Goal: Answer question/provide support

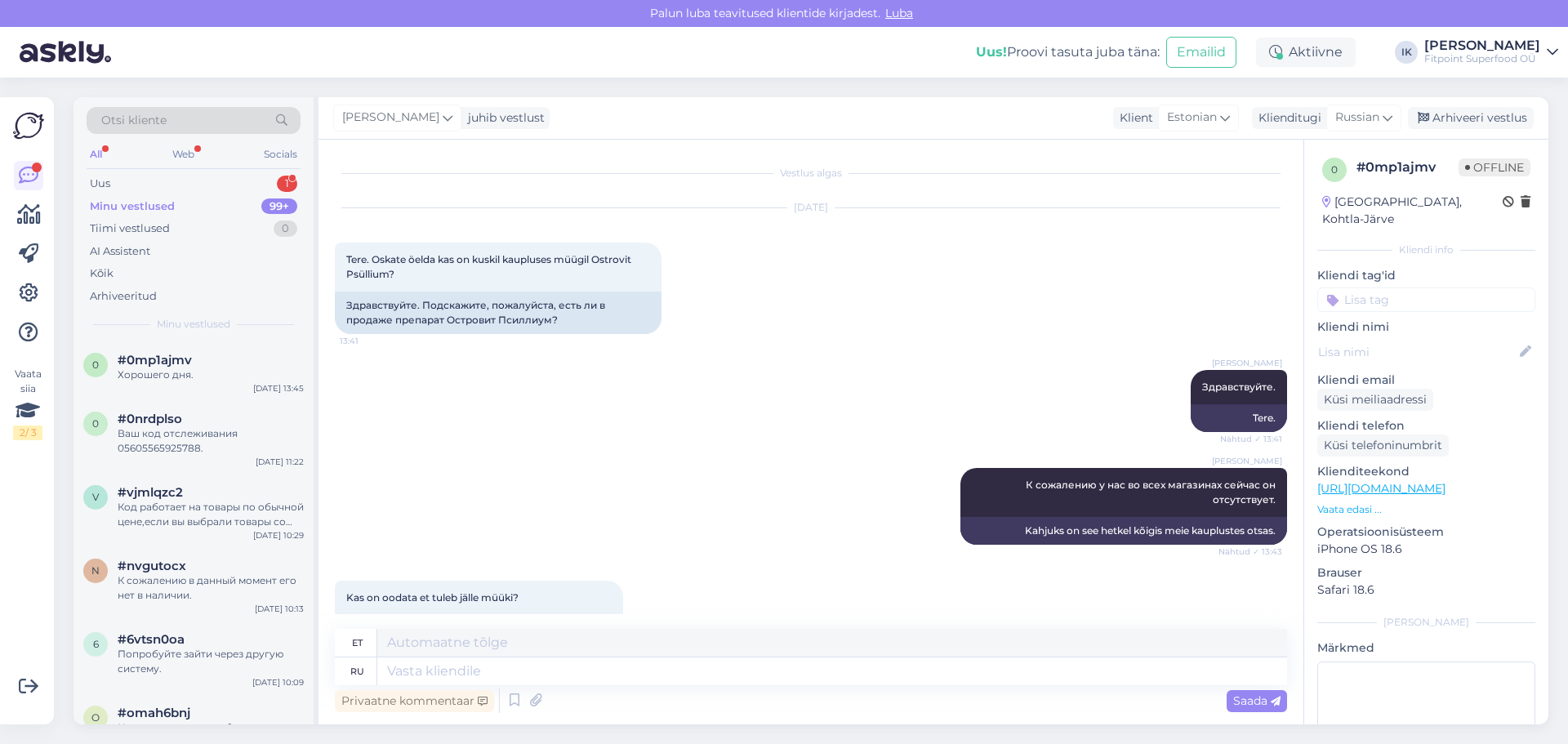
scroll to position [355, 0]
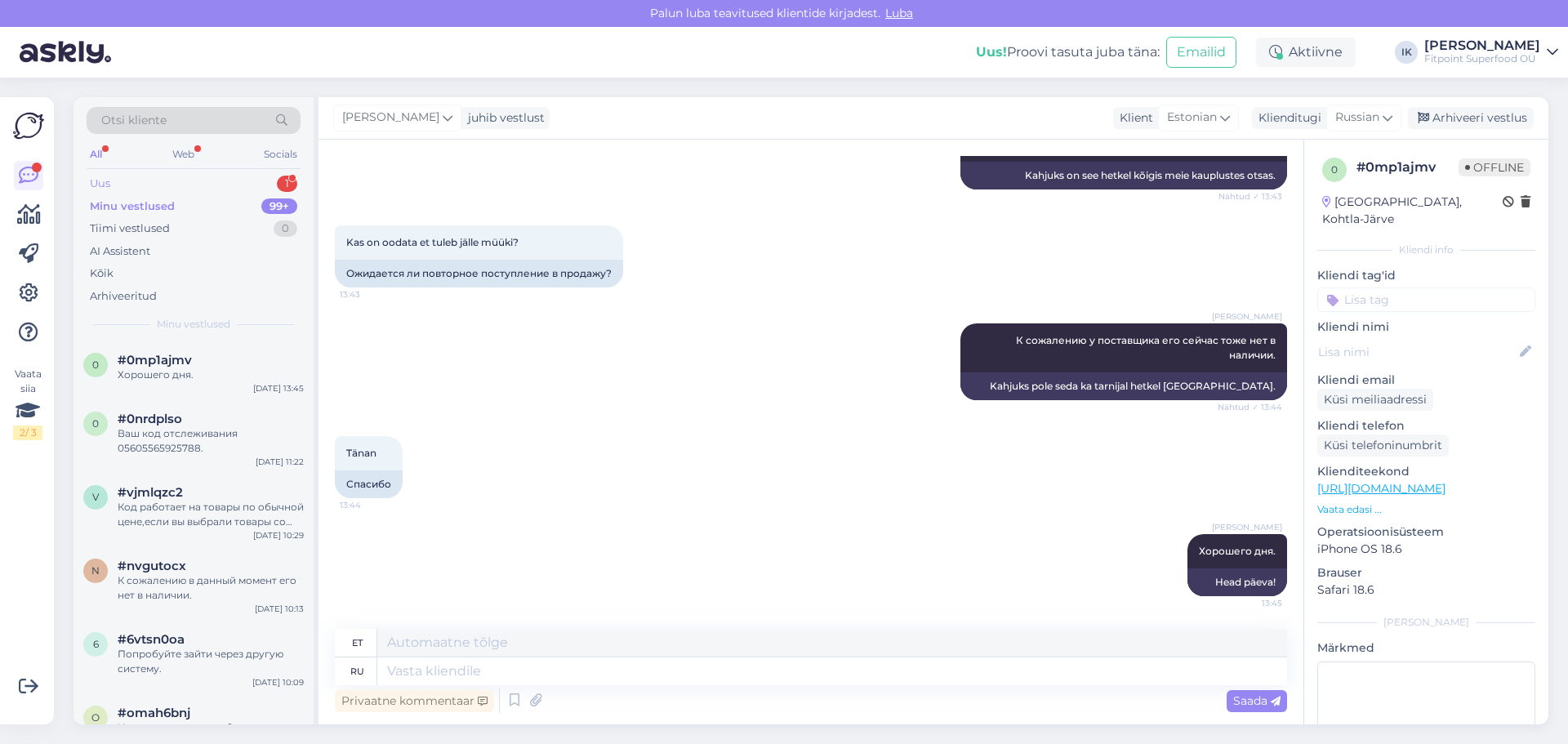
click at [156, 181] on div "Uus 1" at bounding box center [194, 183] width 214 height 23
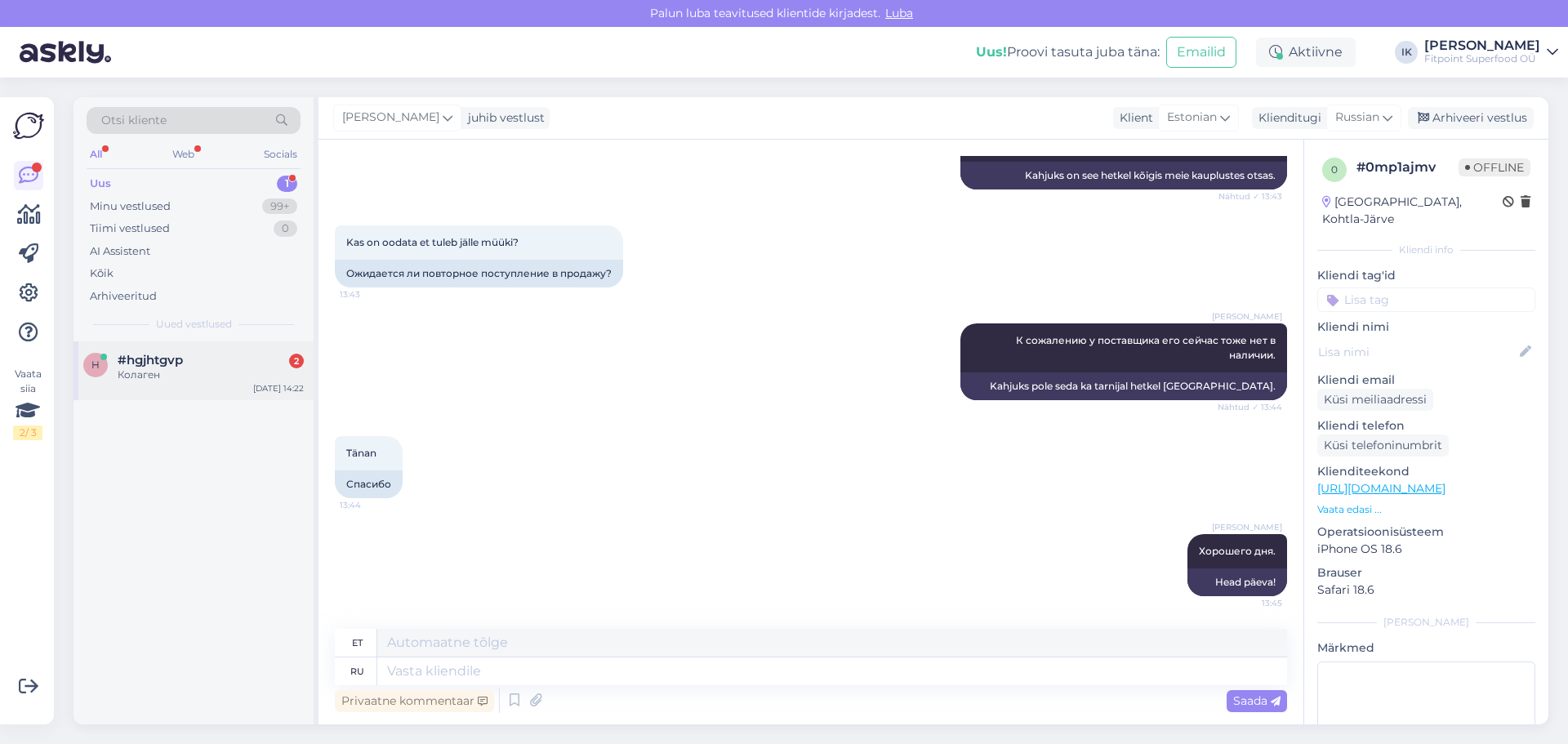
click at [192, 367] on div "Колаген" at bounding box center [210, 374] width 186 height 15
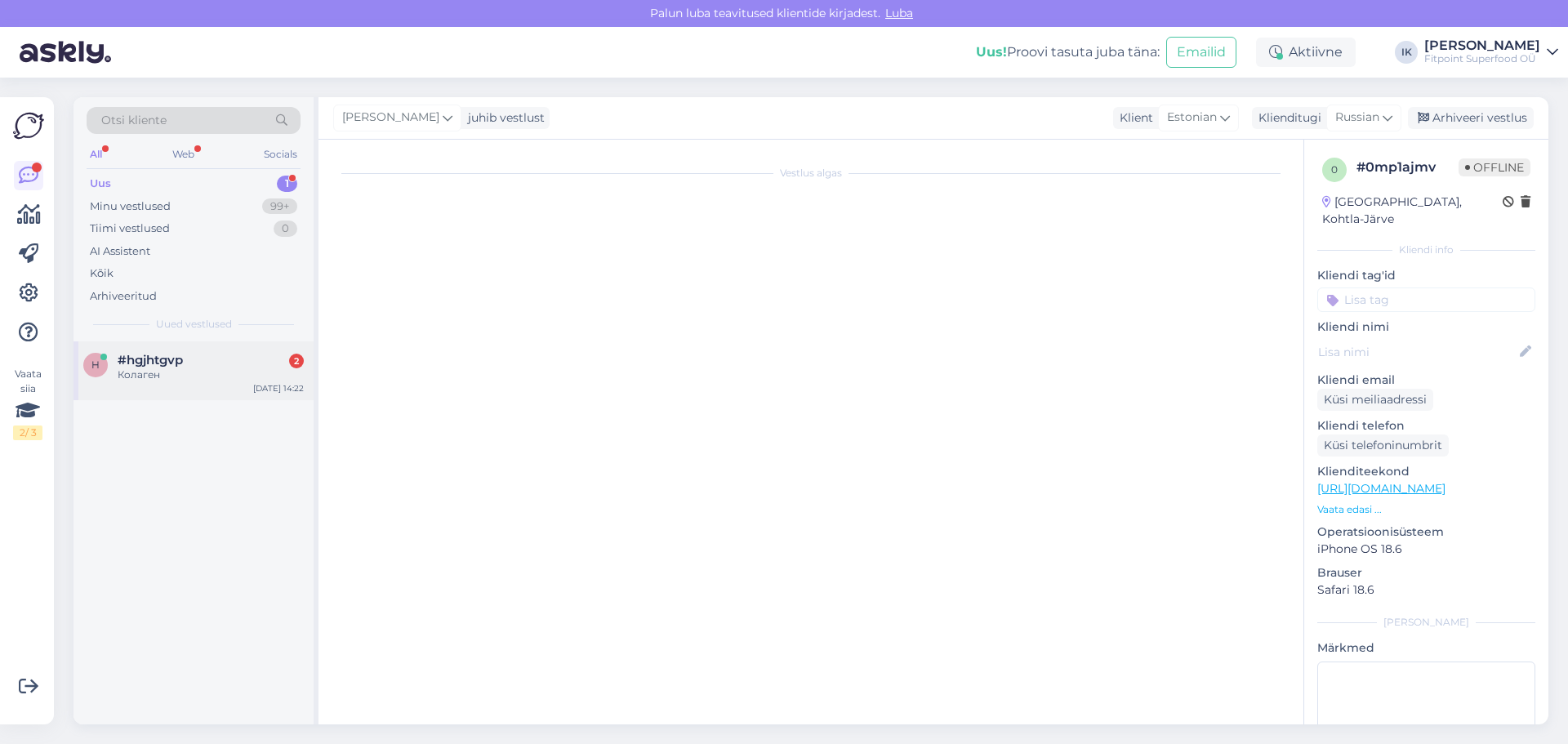
scroll to position [0, 0]
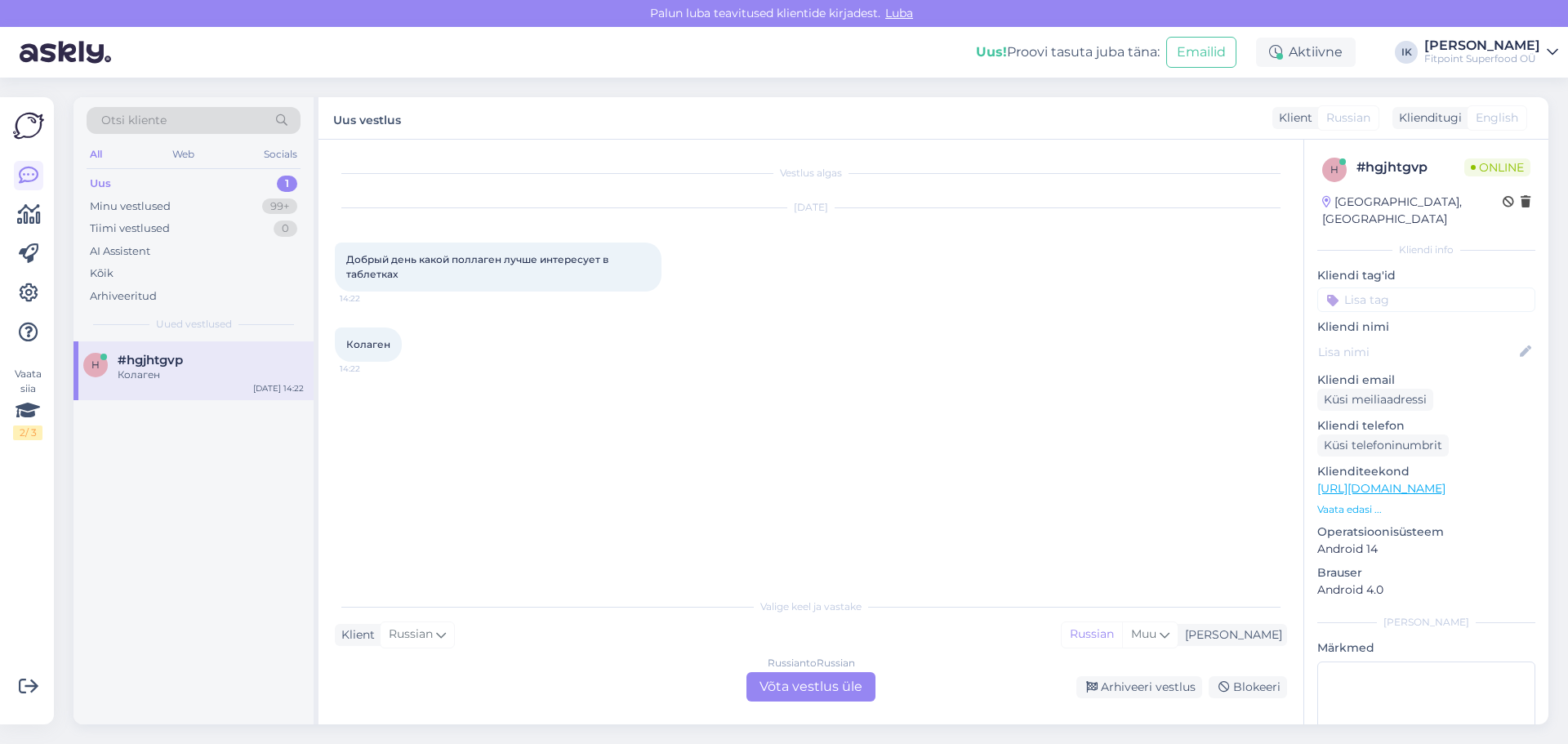
click at [825, 695] on div "Russian to Russian Võta vestlus üle" at bounding box center [811, 687] width 129 height 30
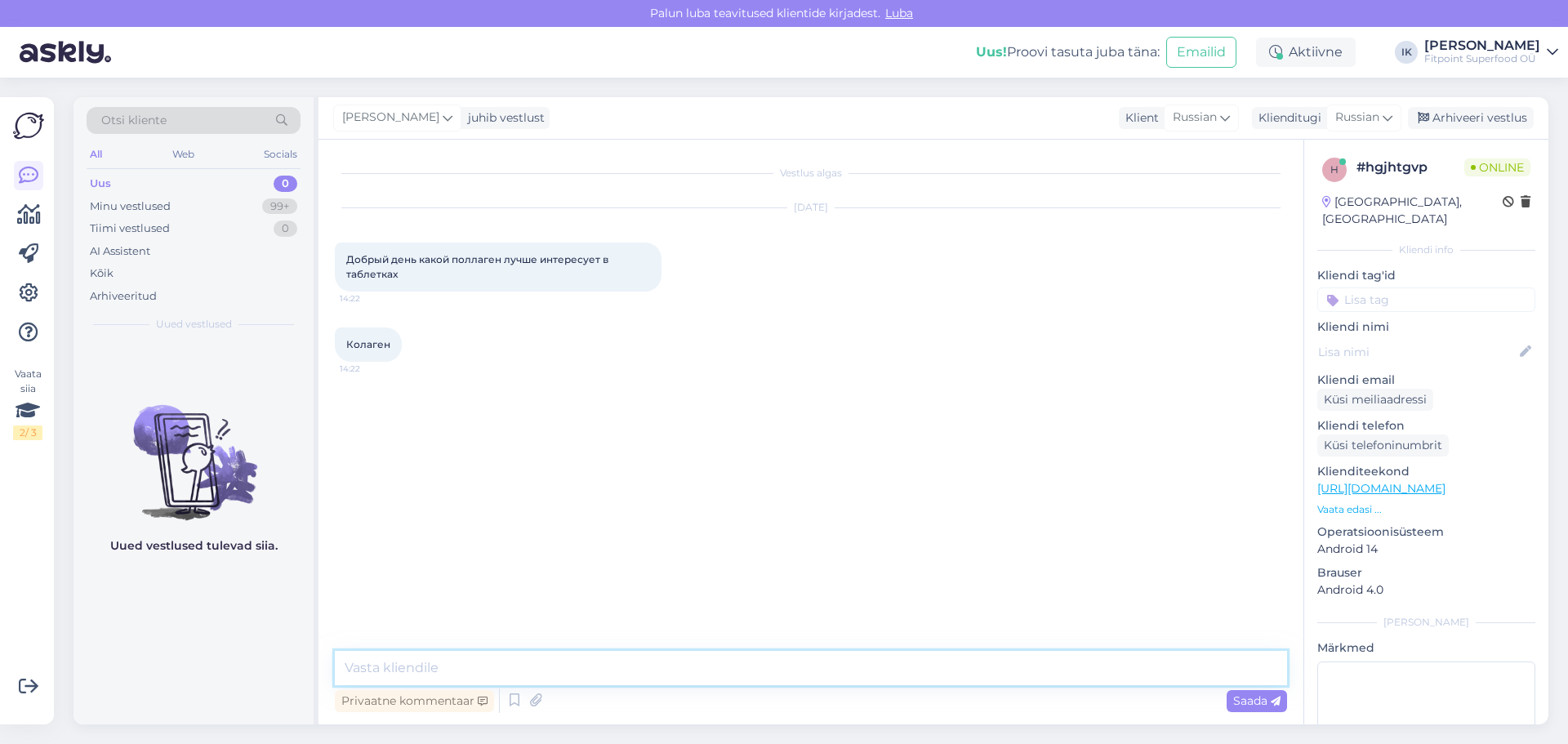
click at [608, 672] on textarea at bounding box center [811, 668] width 952 height 35
type textarea "Здравствуйте."
click at [1250, 702] on span "Saada" at bounding box center [1256, 701] width 48 height 15
click at [544, 656] on textarea at bounding box center [811, 668] width 952 height 35
paste textarea "[URL][DOMAIN_NAME]"
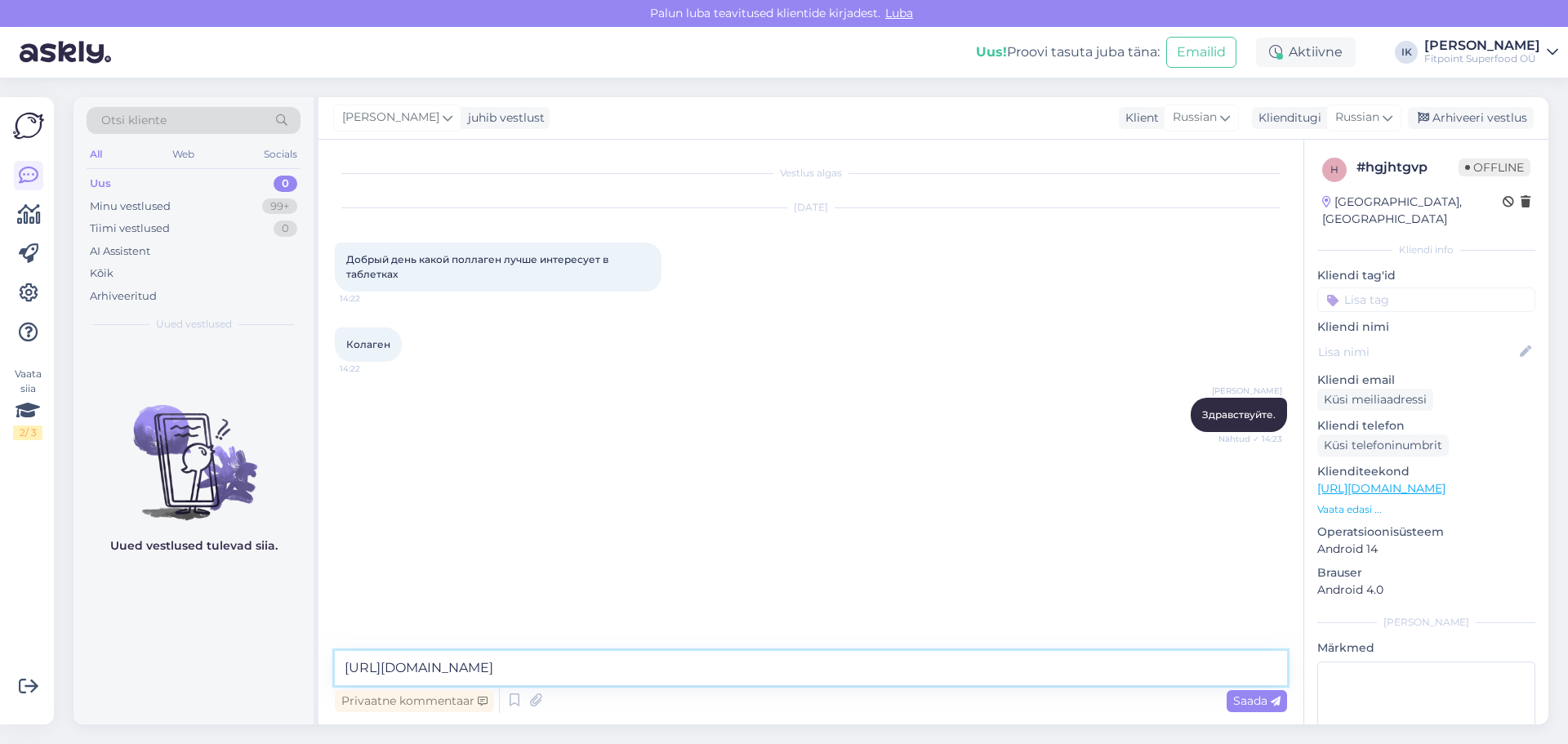
type textarea "[URL][DOMAIN_NAME]"
click at [1245, 688] on div "Privaatne kommentaar Saada" at bounding box center [811, 701] width 952 height 31
click at [1257, 698] on span "Saada" at bounding box center [1256, 701] width 48 height 15
click at [833, 662] on textarea at bounding box center [811, 668] width 952 height 35
click at [353, 661] on textarea "Сдесь вы сможете найти для вас подходящий." at bounding box center [811, 668] width 952 height 35
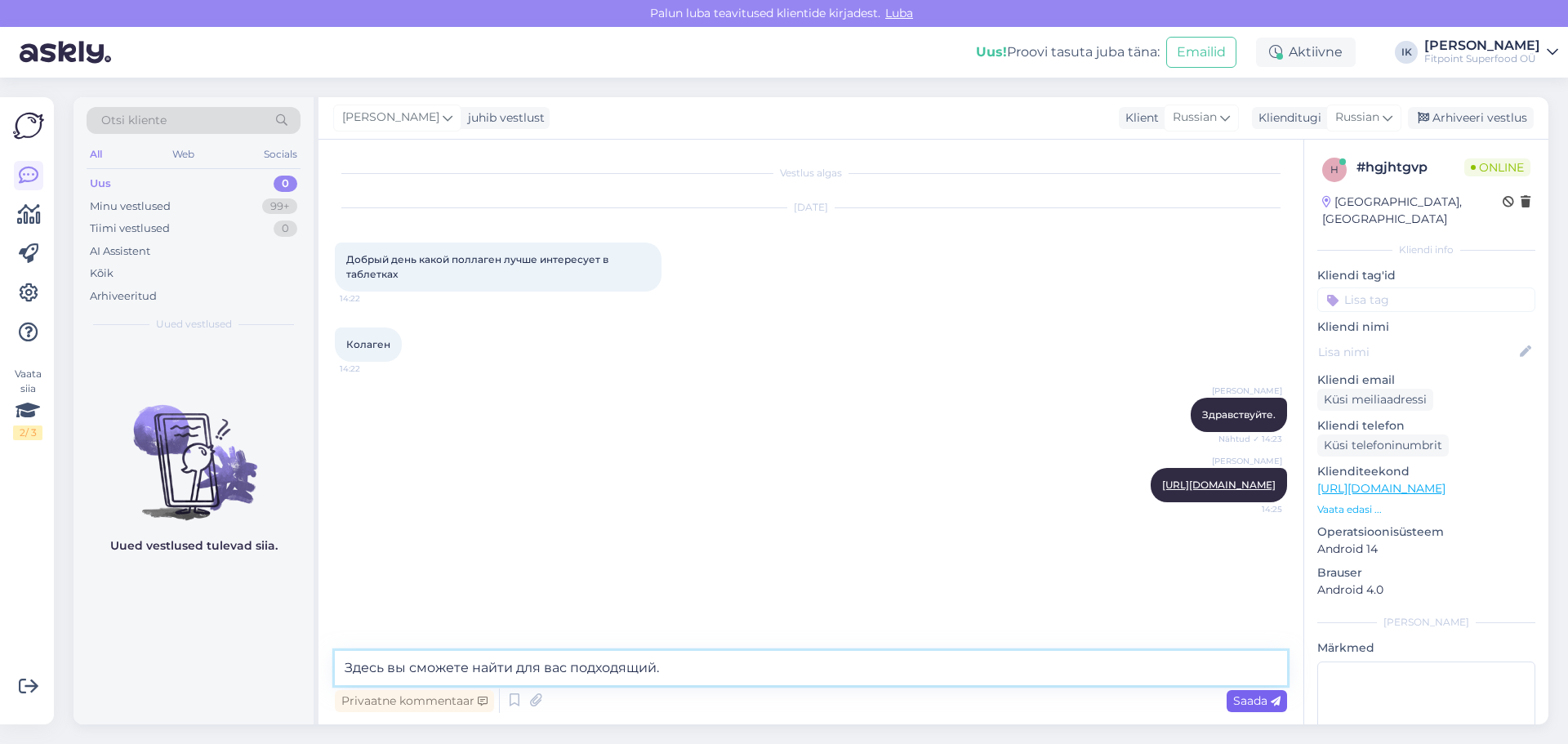
type textarea "Здесь вы сможете найти для вас подходящий."
click at [1246, 702] on span "Saada" at bounding box center [1256, 701] width 48 height 15
